Goal: Register for event/course

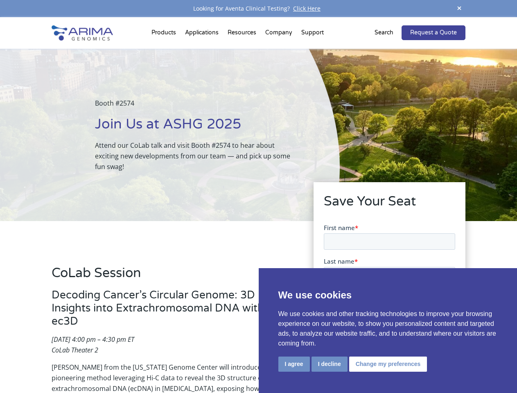
click at [258, 196] on div "Booth #2574 Join Us at ASHG 2025 Attend our CoLab talk and visit Booth #2574 to…" at bounding box center [169, 135] width 339 height 172
click at [294, 364] on button "I agree" at bounding box center [293, 363] width 31 height 15
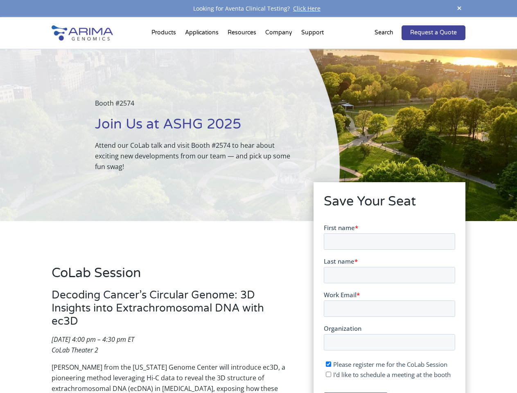
click at [328, 374] on input "I'd like to schedule a meeting at the booth" at bounding box center [327, 373] width 5 height 5
click at [386, 374] on span "I'd like to schedule a meeting at the booth" at bounding box center [390, 374] width 117 height 8
click at [330, 374] on input "I'd like to schedule a meeting at the booth" at bounding box center [327, 373] width 5 height 5
checkbox input "false"
click at [459, 9] on span at bounding box center [459, 8] width 12 height 11
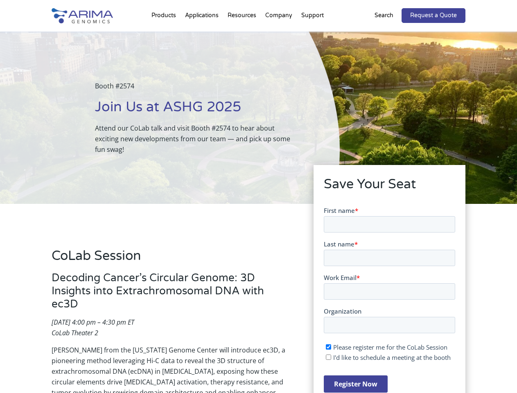
click at [165, 34] on div "Booth #2574 Join Us at ASHG 2025 Attend our CoLab talk and visit Booth #2574 to…" at bounding box center [169, 117] width 339 height 172
click at [243, 34] on div "Booth #2574 Join Us at ASHG 2025 Attend our CoLab talk and visit Booth #2574 to…" at bounding box center [169, 117] width 339 height 172
click at [279, 34] on div "Booth #2574 Join Us at ASHG 2025 Attend our CoLab talk and visit Booth #2574 to…" at bounding box center [169, 117] width 339 height 172
click at [312, 34] on div "Booth #2574 Join Us at ASHG 2025 Attend our CoLab talk and visit Booth #2574 to…" at bounding box center [169, 117] width 339 height 172
